Goal: Navigation & Orientation: Find specific page/section

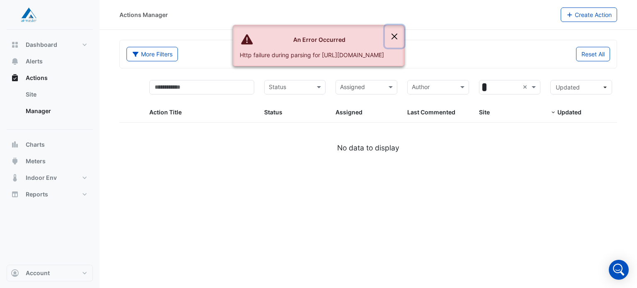
click at [404, 38] on button "Close" at bounding box center [394, 36] width 19 height 22
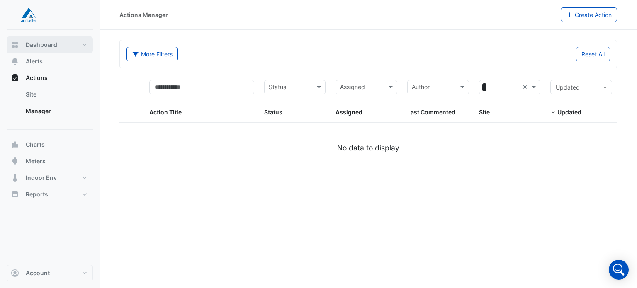
click at [85, 41] on button "Dashboard" at bounding box center [50, 45] width 86 height 17
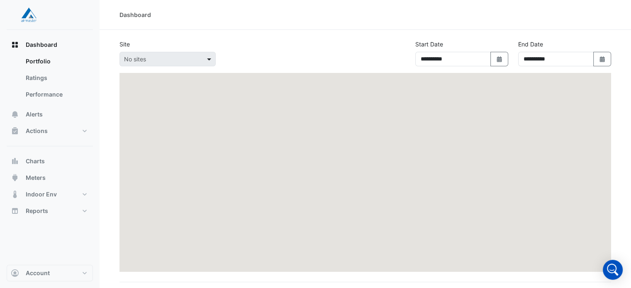
click at [207, 56] on span at bounding box center [210, 59] width 10 height 9
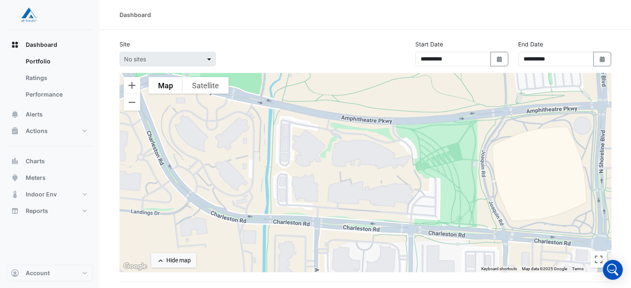
click at [207, 56] on span at bounding box center [210, 59] width 10 height 9
click at [34, 61] on link "Portfolio" at bounding box center [56, 61] width 74 height 17
click at [61, 65] on link "Portfolio" at bounding box center [56, 61] width 74 height 17
click at [58, 76] on link "Ratings" at bounding box center [56, 78] width 74 height 17
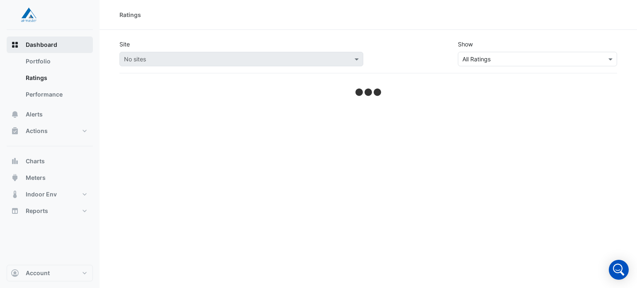
click at [55, 39] on button "Dashboard" at bounding box center [50, 45] width 86 height 17
click at [31, 38] on button "Dashboard" at bounding box center [50, 45] width 86 height 17
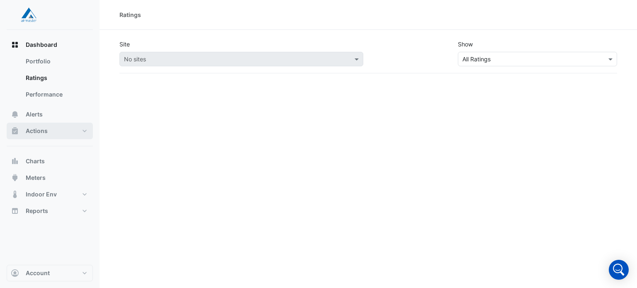
click at [91, 132] on nav "Dashboard Portfolio Ratings Performance Alerts Actions Site Manager Charts" at bounding box center [50, 144] width 100 height 288
click at [89, 133] on button "Actions" at bounding box center [50, 131] width 86 height 17
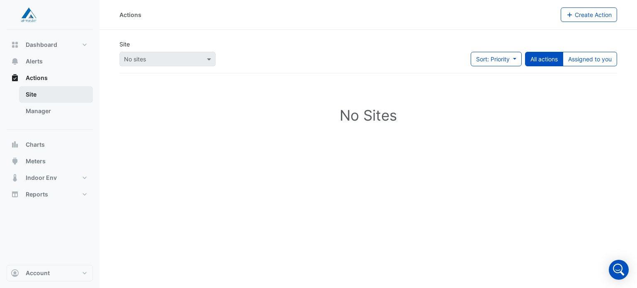
click at [42, 98] on link "Site" at bounding box center [56, 94] width 74 height 17
click at [55, 110] on link "Manager" at bounding box center [56, 111] width 74 height 17
